Goal: Information Seeking & Learning: Learn about a topic

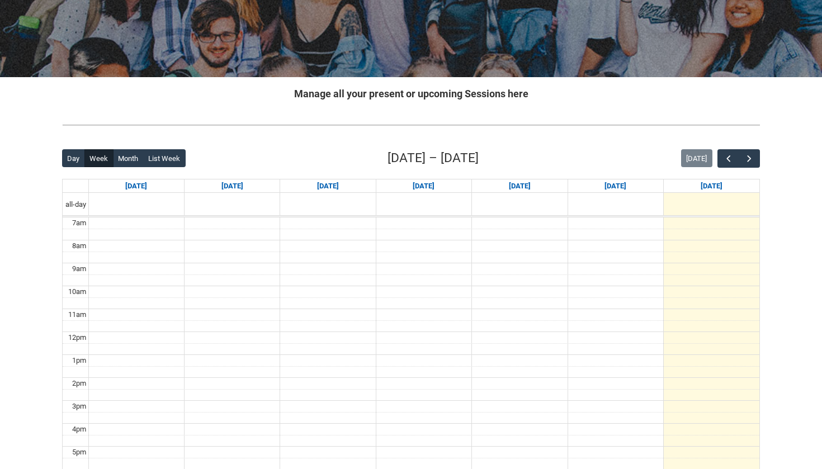
scroll to position [153, 0]
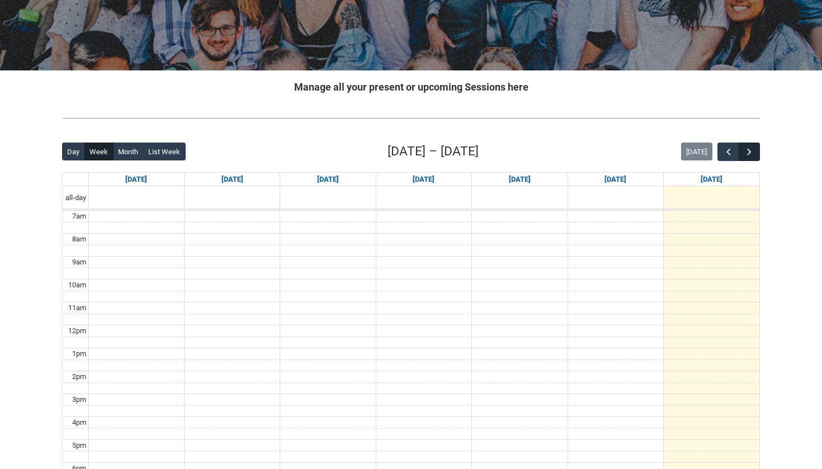
click at [750, 152] on span "button" at bounding box center [749, 152] width 11 height 11
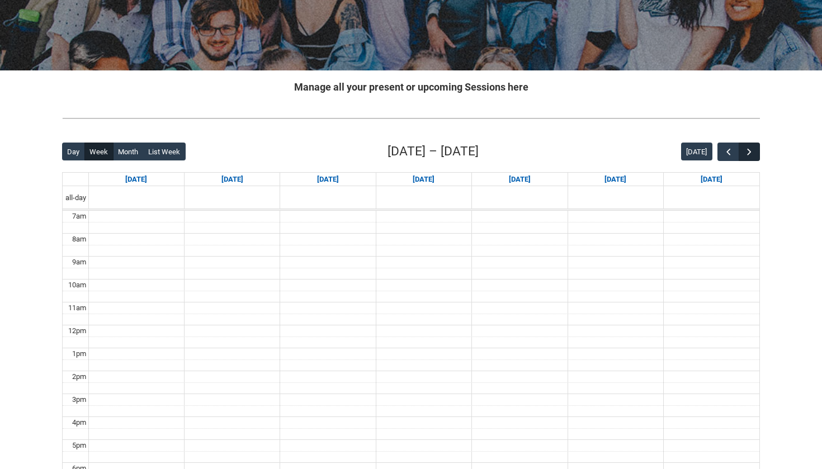
click at [750, 153] on span "button" at bounding box center [749, 152] width 11 height 11
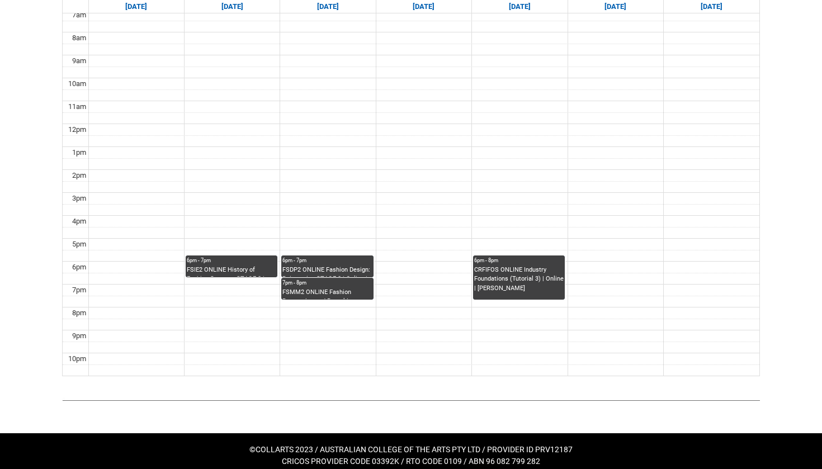
scroll to position [354, 0]
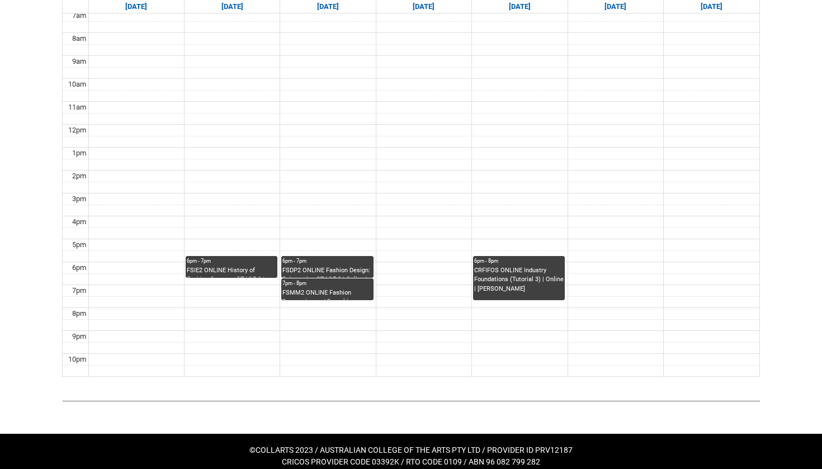
click at [359, 292] on div "FSMM2 ONLINE Fashion Resourcing and Remaking STAGE 2 | Online | [PERSON_NAME]" at bounding box center [326, 295] width 89 height 12
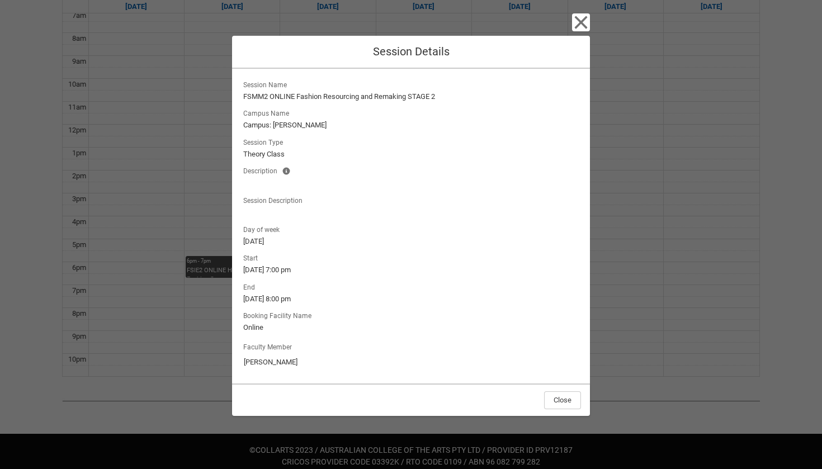
click at [588, 25] on icon "button" at bounding box center [581, 22] width 18 height 18
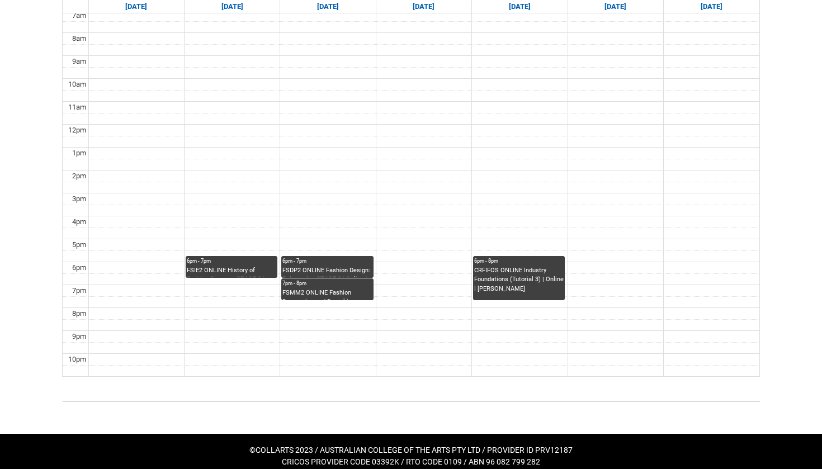
click at [331, 267] on div "FSDP2 ONLINE Fashion Design: Reinvention STAGE 2 | Online | [PERSON_NAME]" at bounding box center [326, 272] width 89 height 12
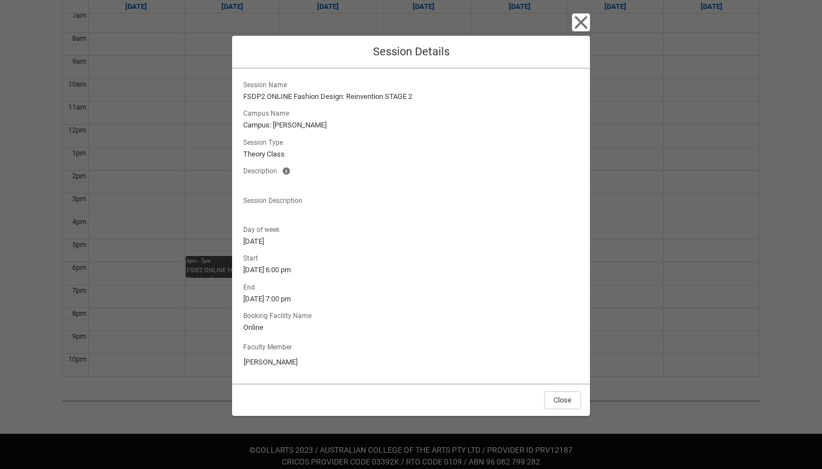
click at [585, 21] on icon "button" at bounding box center [581, 22] width 13 height 13
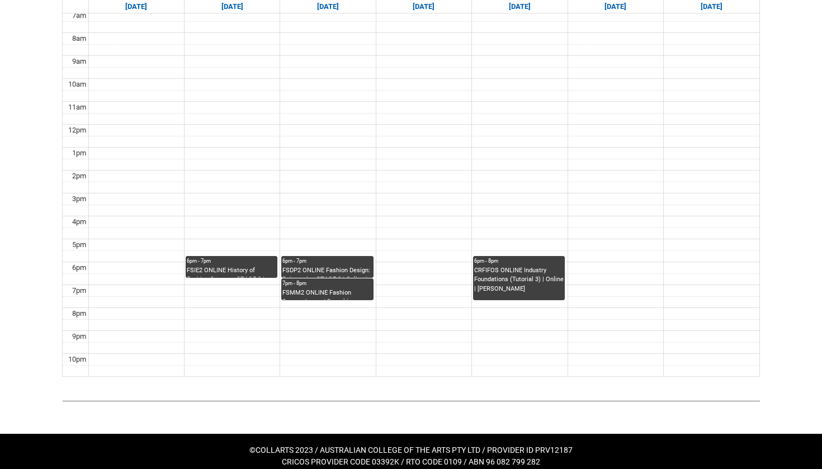
click at [258, 266] on div "FSIE2 ONLINE History of Fashion Systems STAGE 2 | Online | [PERSON_NAME]" at bounding box center [231, 272] width 89 height 12
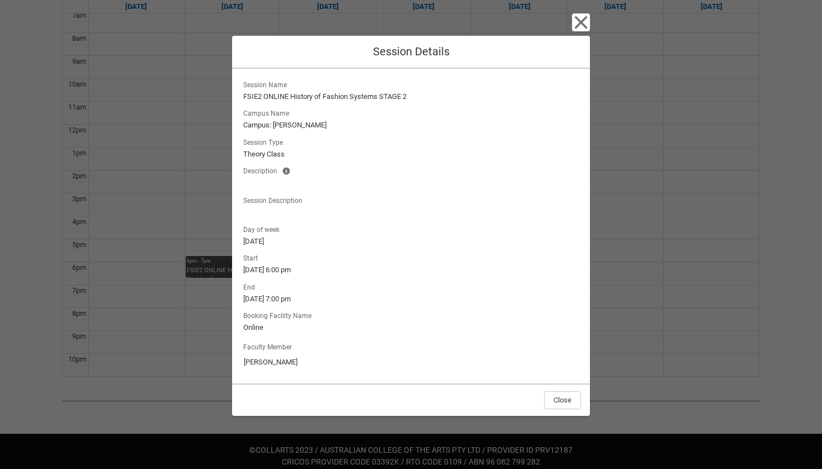
click at [583, 21] on icon "button" at bounding box center [581, 22] width 13 height 13
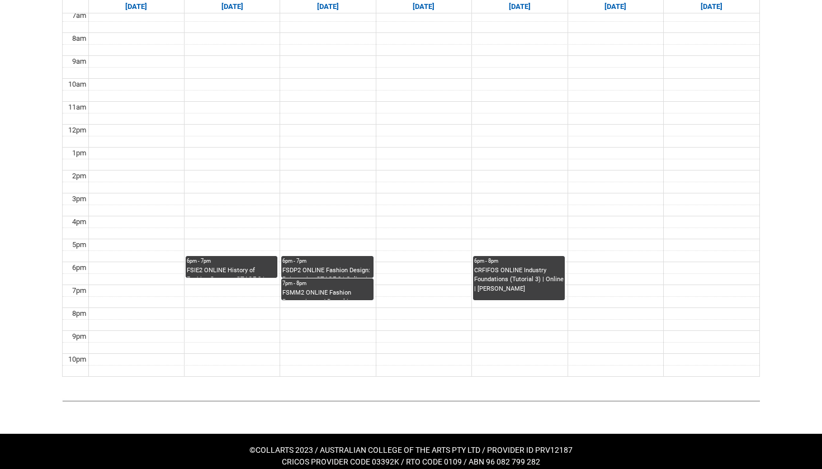
click at [339, 269] on div "FSDP2 ONLINE Fashion Design: Reinvention STAGE 2 | Online | [PERSON_NAME]" at bounding box center [326, 272] width 89 height 12
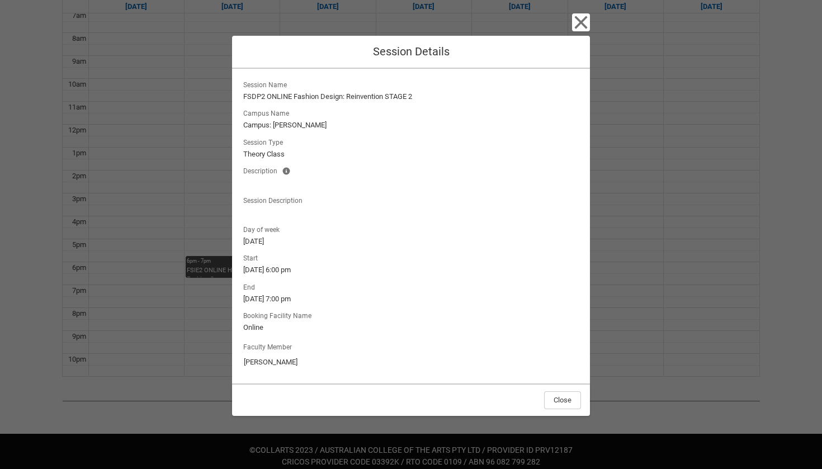
click at [576, 28] on icon "button" at bounding box center [581, 22] width 13 height 13
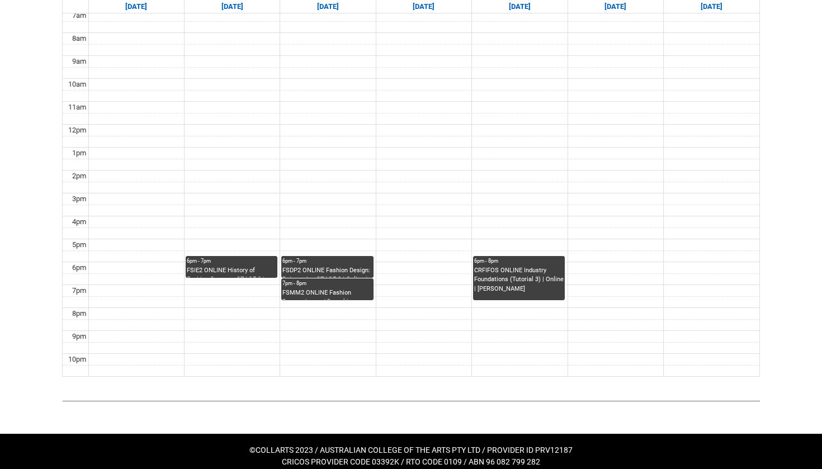
click at [328, 285] on div "7pm - 8pm" at bounding box center [326, 284] width 89 height 8
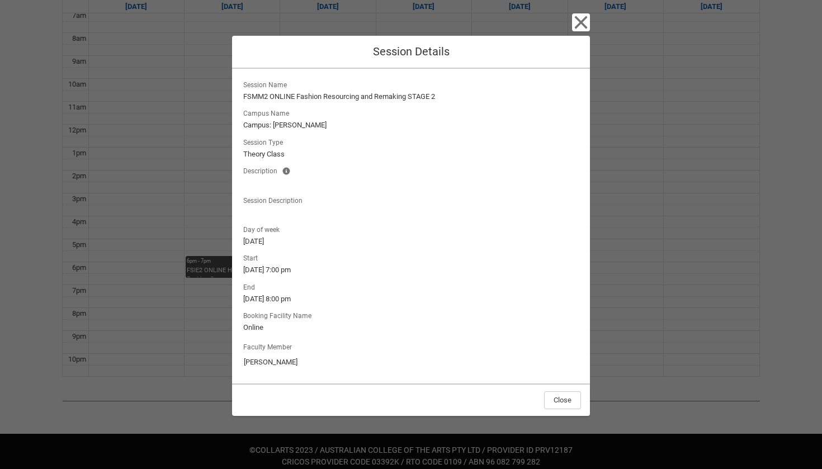
click at [586, 24] on icon "button" at bounding box center [581, 22] width 18 height 18
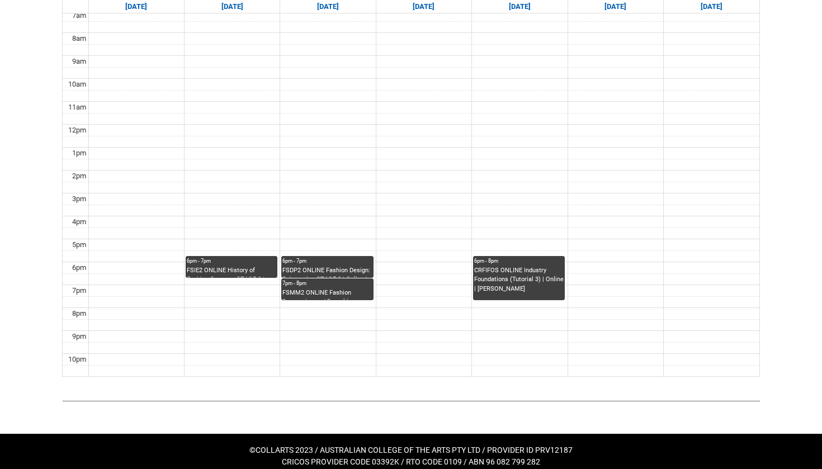
click at [503, 277] on div "CRFIFOS ONLINE Industry Foundations (Tutorial 3) | Online | [PERSON_NAME]" at bounding box center [518, 280] width 89 height 28
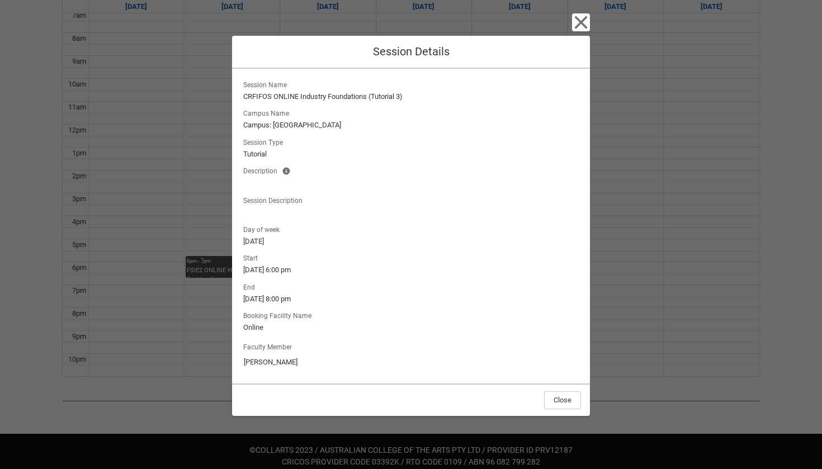
click at [583, 18] on icon "button" at bounding box center [581, 22] width 18 height 18
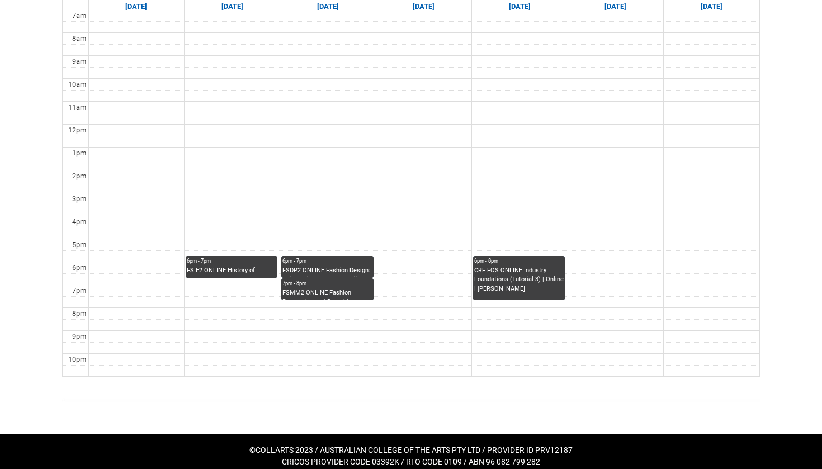
click at [246, 262] on div "6pm - 7pm" at bounding box center [231, 261] width 89 height 8
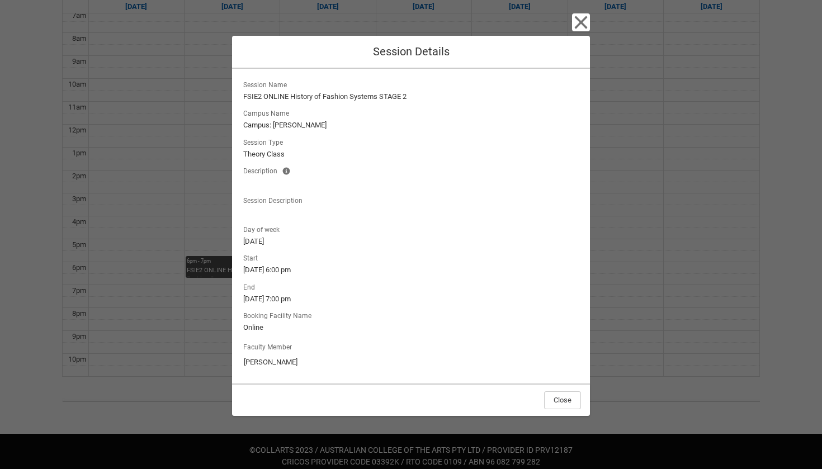
click at [580, 22] on icon "button" at bounding box center [581, 22] width 13 height 13
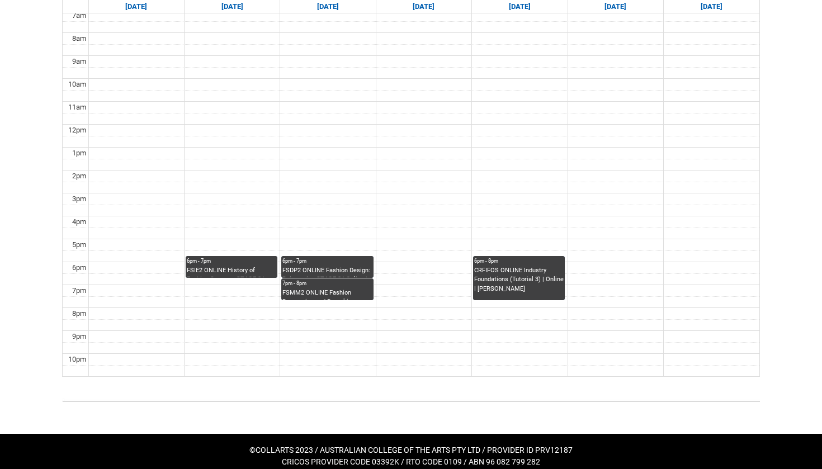
click at [323, 261] on div "6pm - 7pm" at bounding box center [326, 261] width 89 height 8
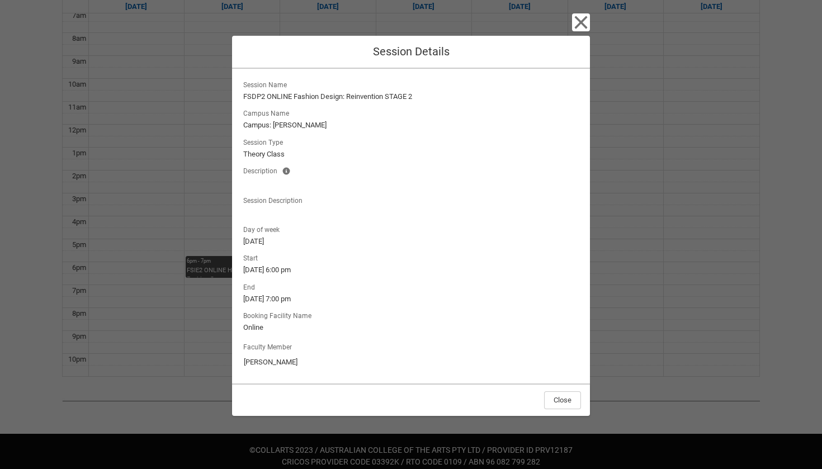
click at [583, 25] on icon "button" at bounding box center [581, 22] width 13 height 13
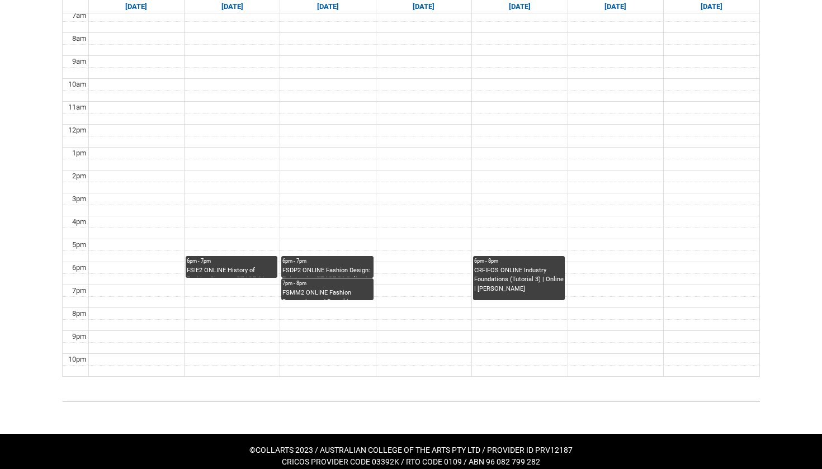
click at [314, 286] on div "7pm - 8pm" at bounding box center [326, 284] width 89 height 8
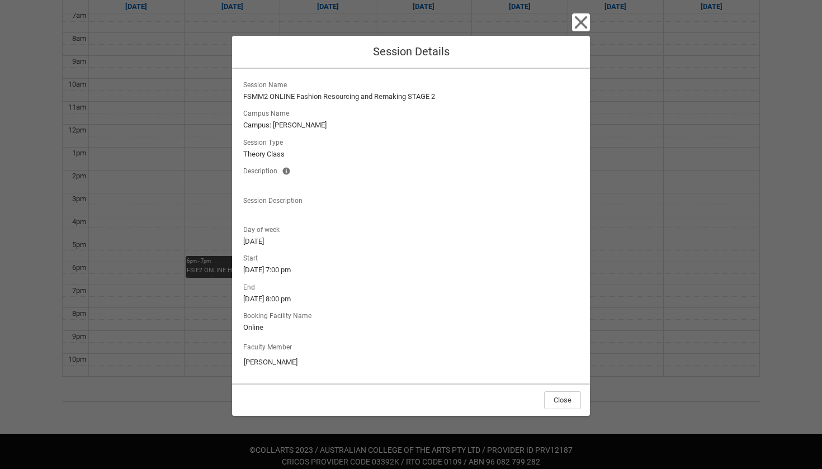
click at [581, 24] on icon "button" at bounding box center [581, 22] width 13 height 13
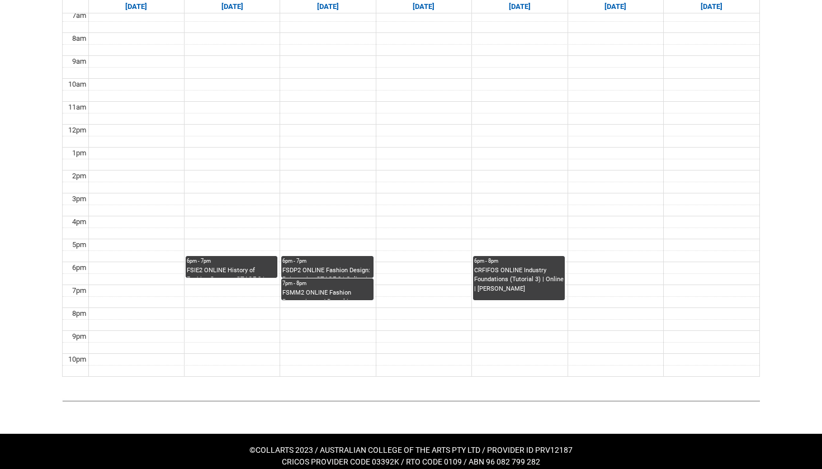
click at [495, 272] on div "CRFIFOS ONLINE Industry Foundations (Tutorial 3) | Online | [PERSON_NAME]" at bounding box center [518, 280] width 89 height 28
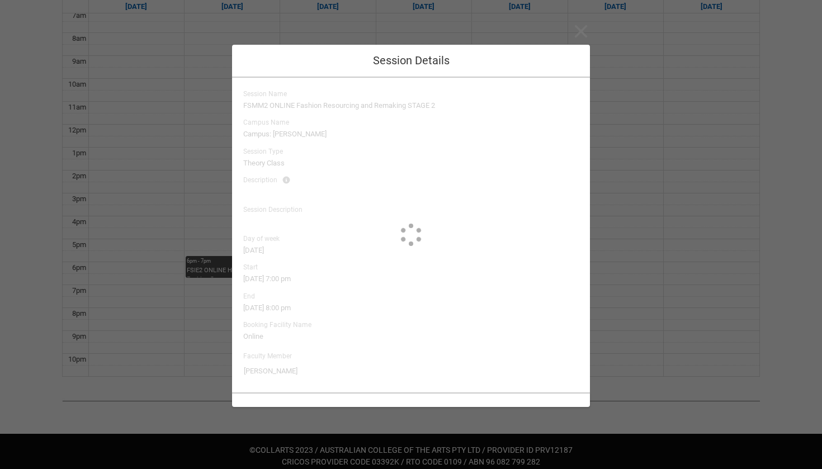
type input "[PERSON_NAME]"
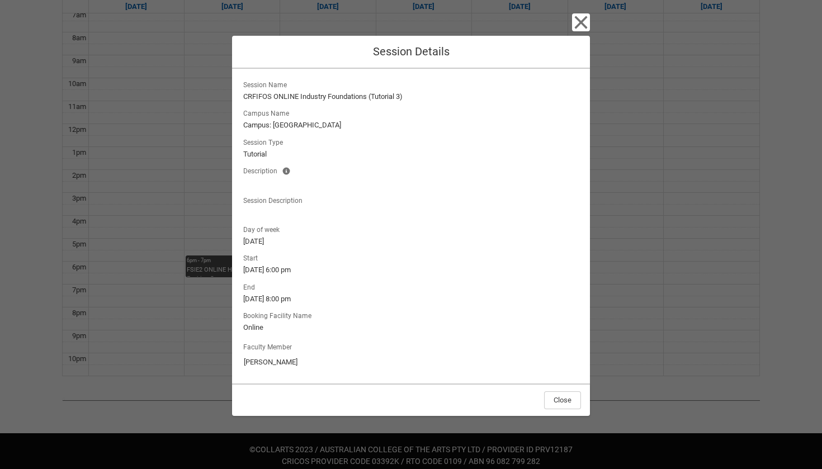
scroll to position [348, 0]
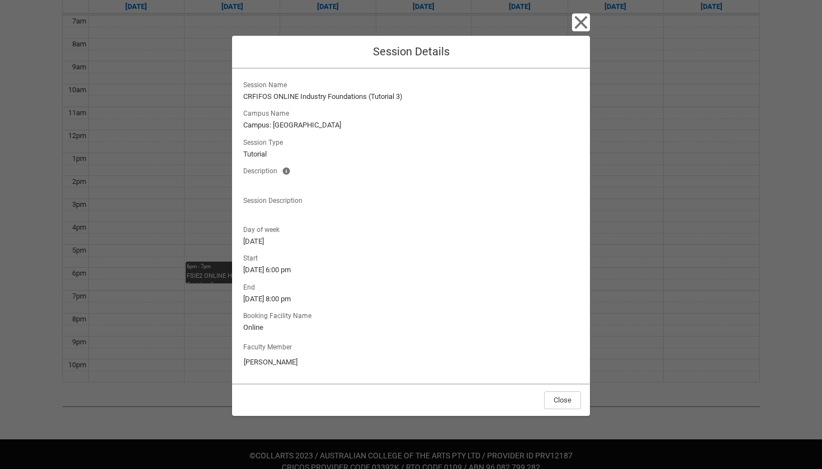
click at [586, 26] on icon "button" at bounding box center [581, 22] width 18 height 18
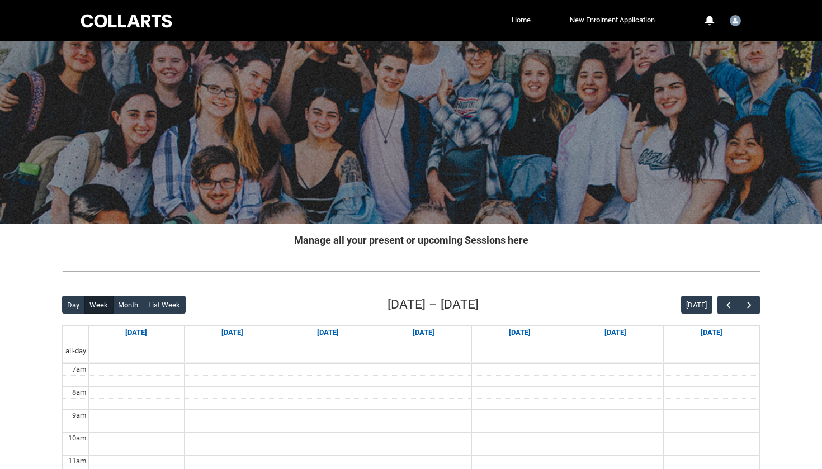
scroll to position [0, 0]
click at [152, 19] on div at bounding box center [126, 20] width 95 height 17
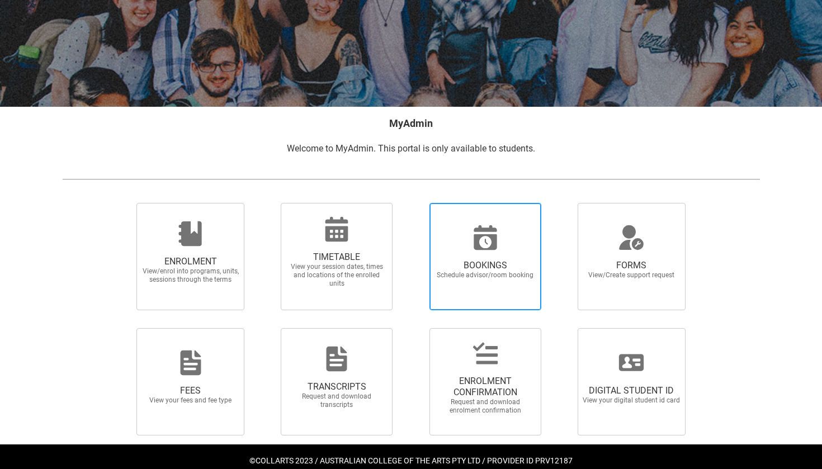
scroll to position [131, 0]
